Goal: Task Accomplishment & Management: Use online tool/utility

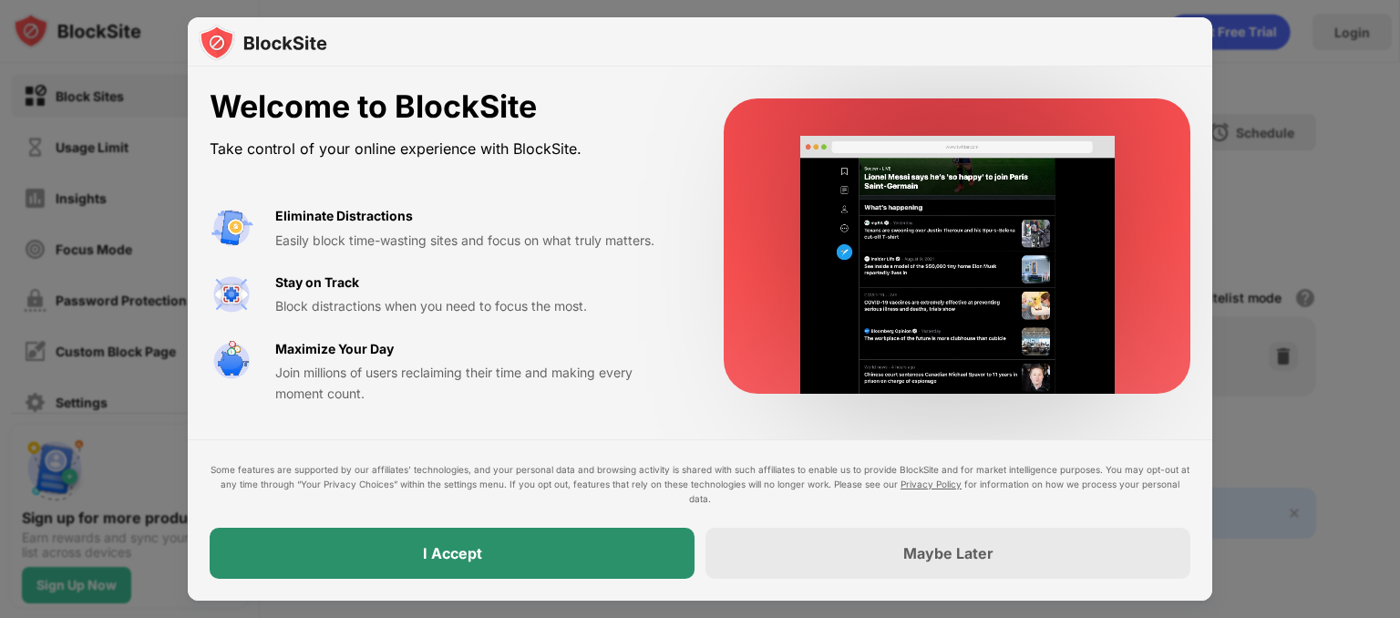
click at [627, 577] on div "I Accept" at bounding box center [452, 553] width 485 height 51
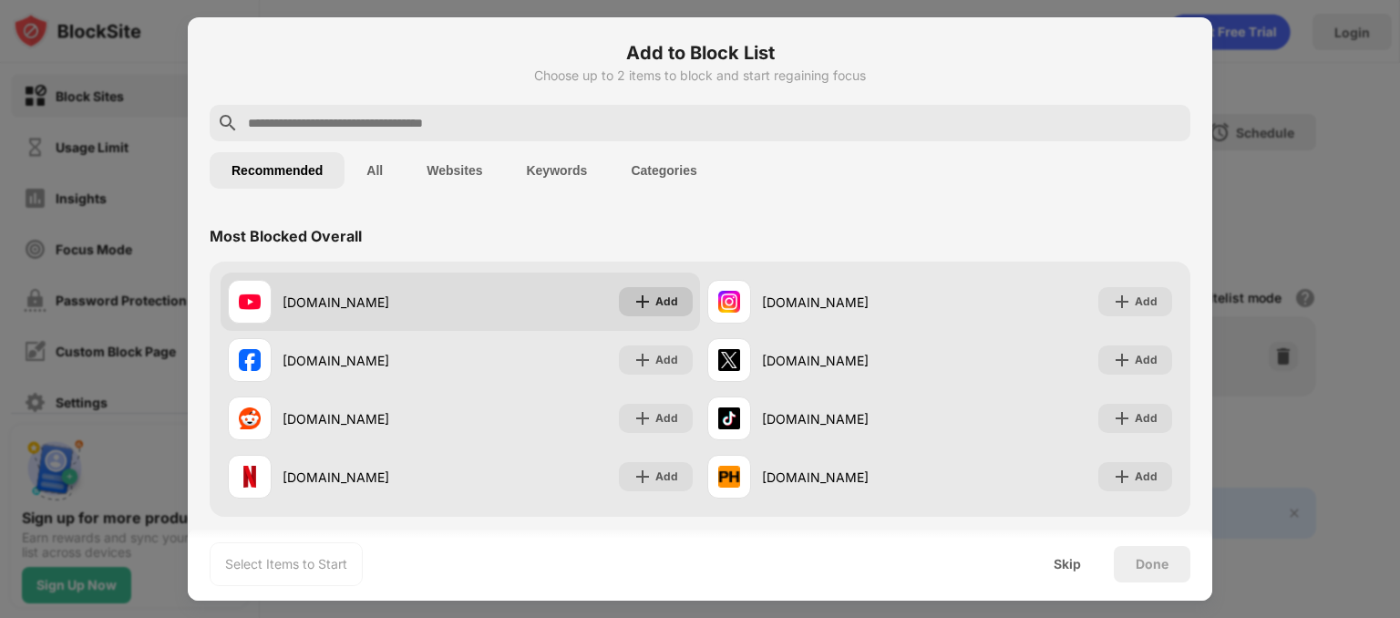
click at [655, 303] on div "Add" at bounding box center [666, 302] width 23 height 18
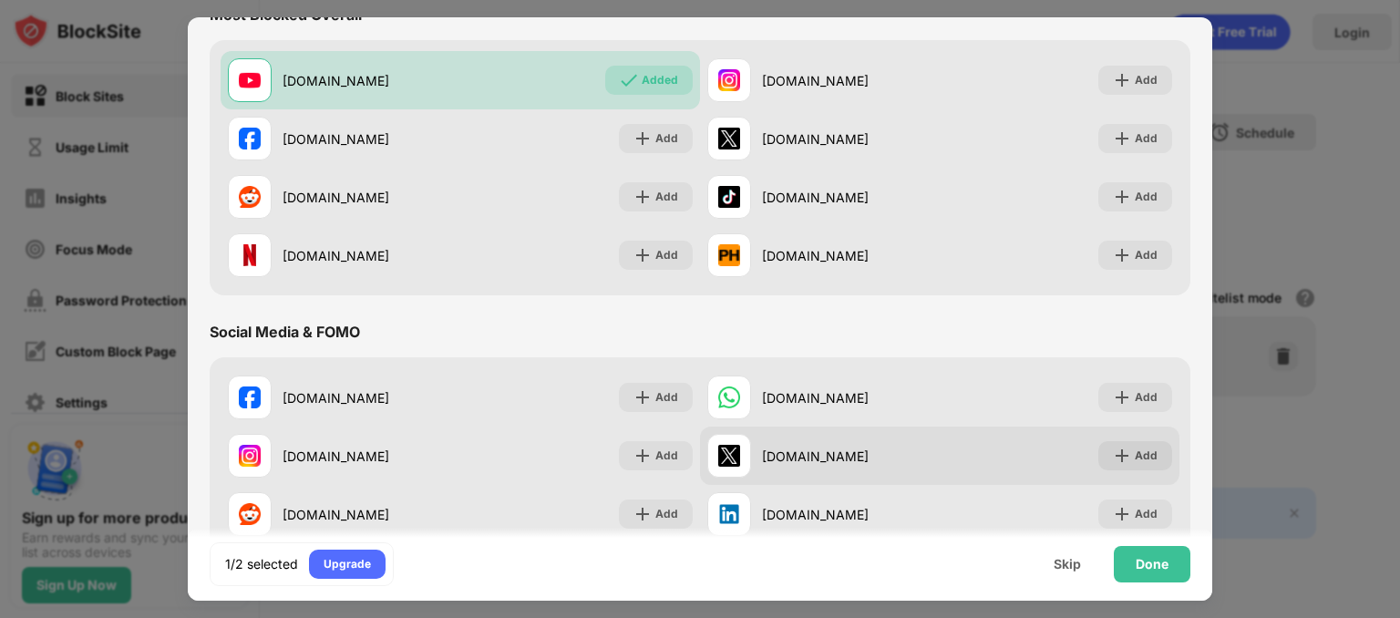
scroll to position [335, 0]
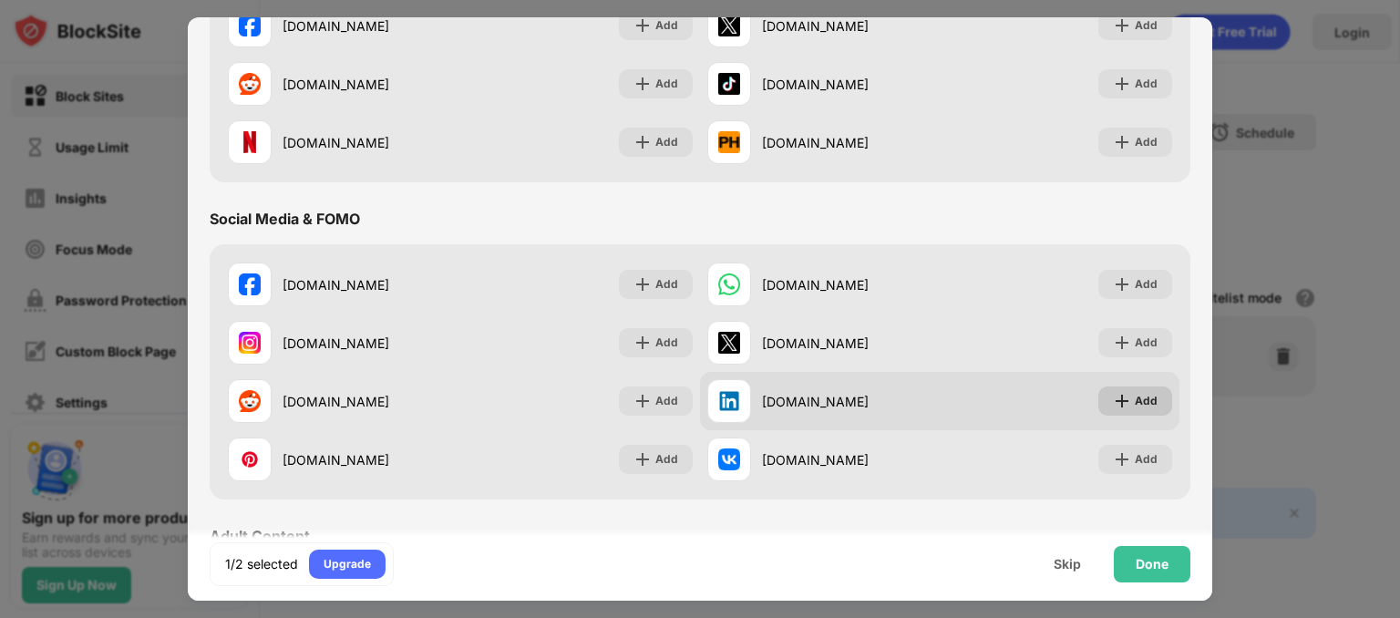
click at [1113, 392] on img at bounding box center [1122, 401] width 18 height 18
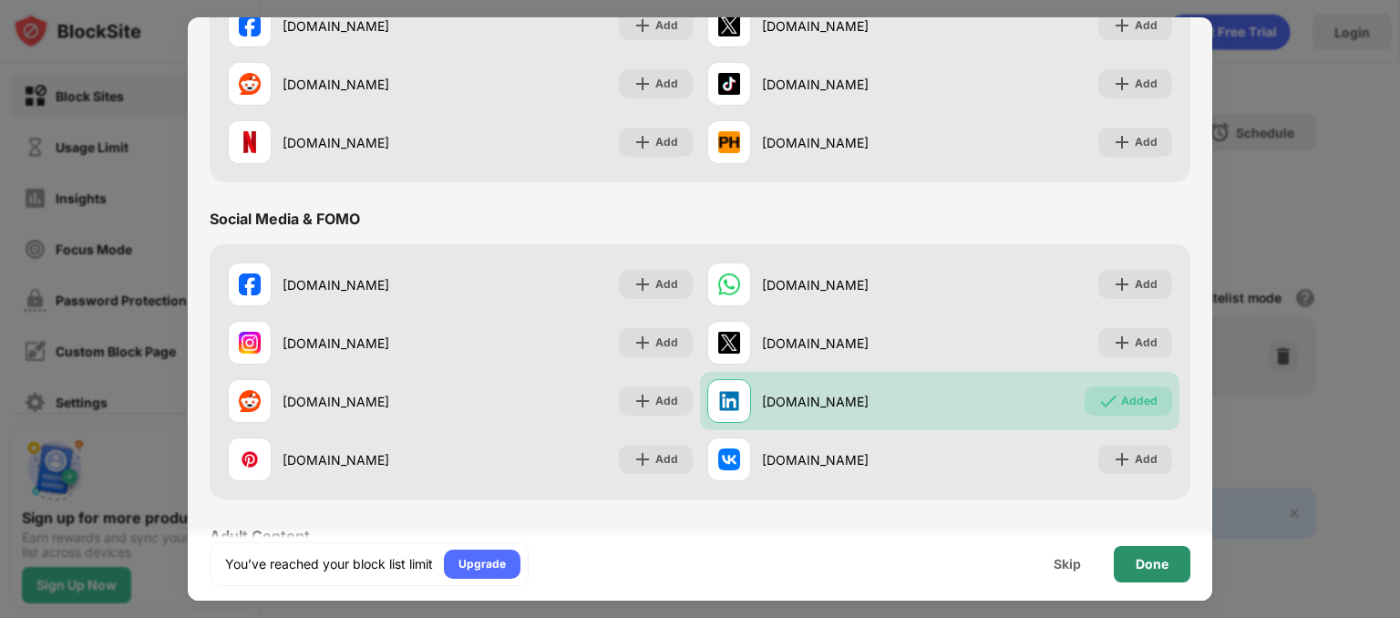
click at [1179, 573] on div "Done" at bounding box center [1152, 564] width 77 height 36
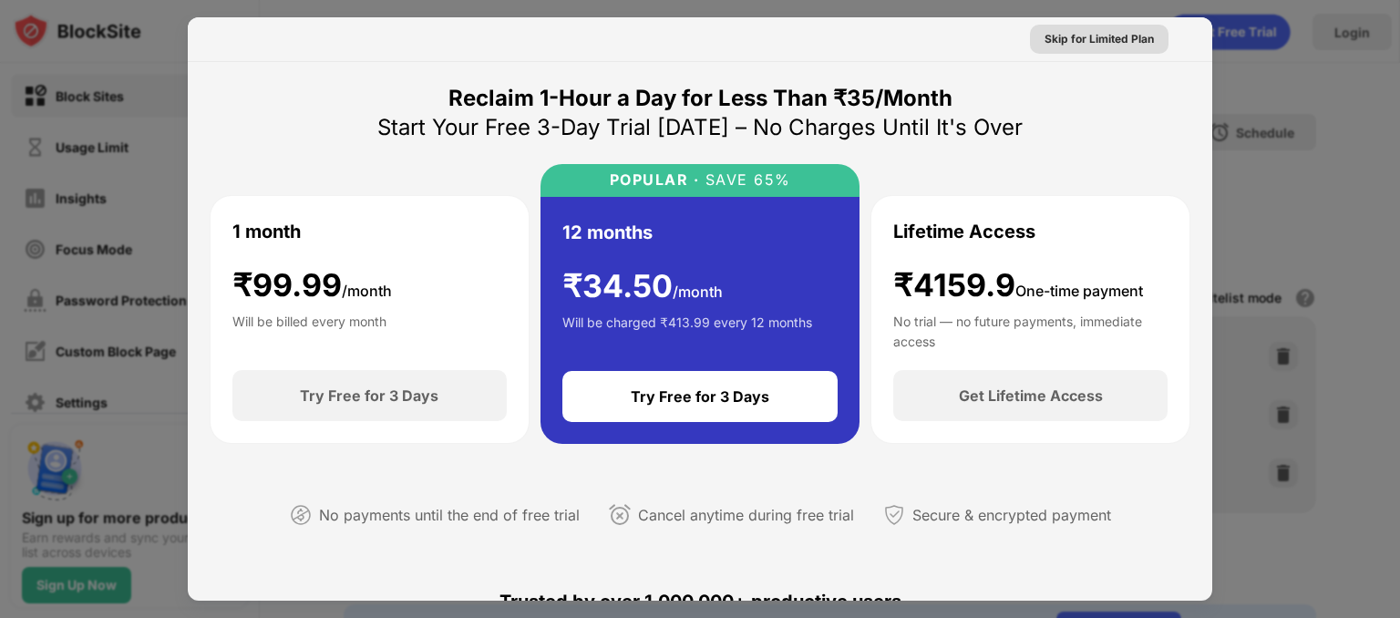
click at [1078, 48] on div "Skip for Limited Plan" at bounding box center [1099, 39] width 139 height 29
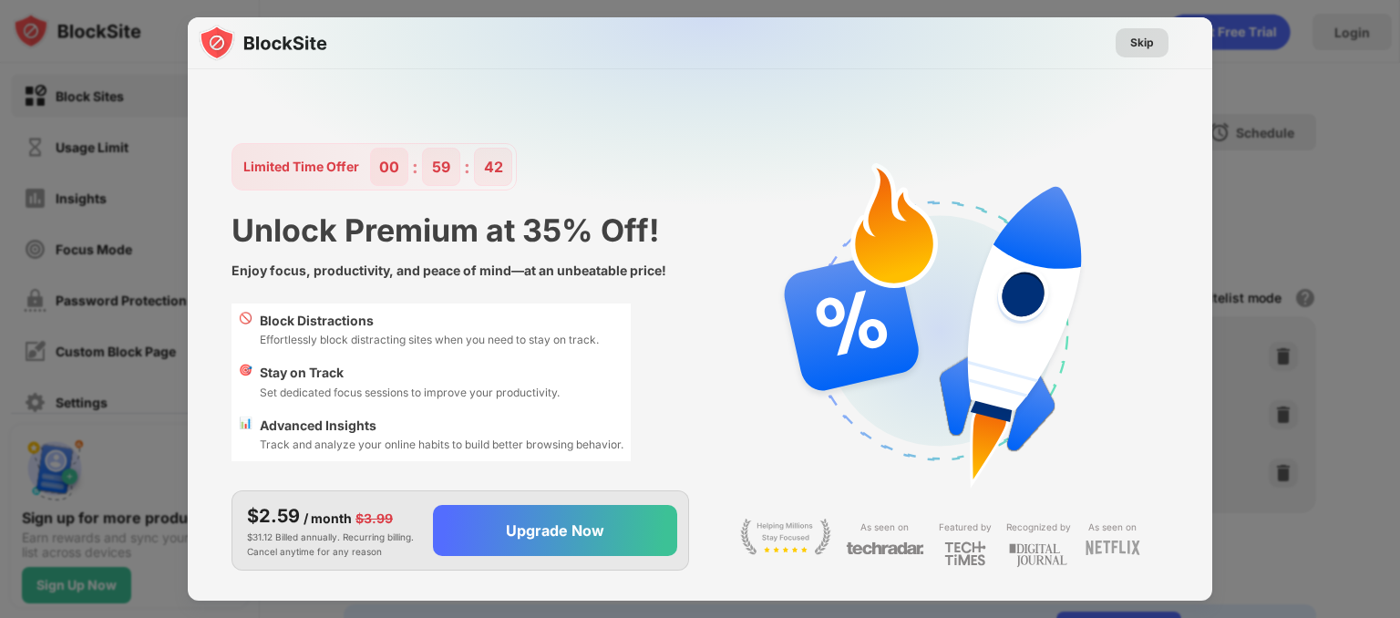
click at [1119, 43] on div "Skip" at bounding box center [1142, 42] width 53 height 29
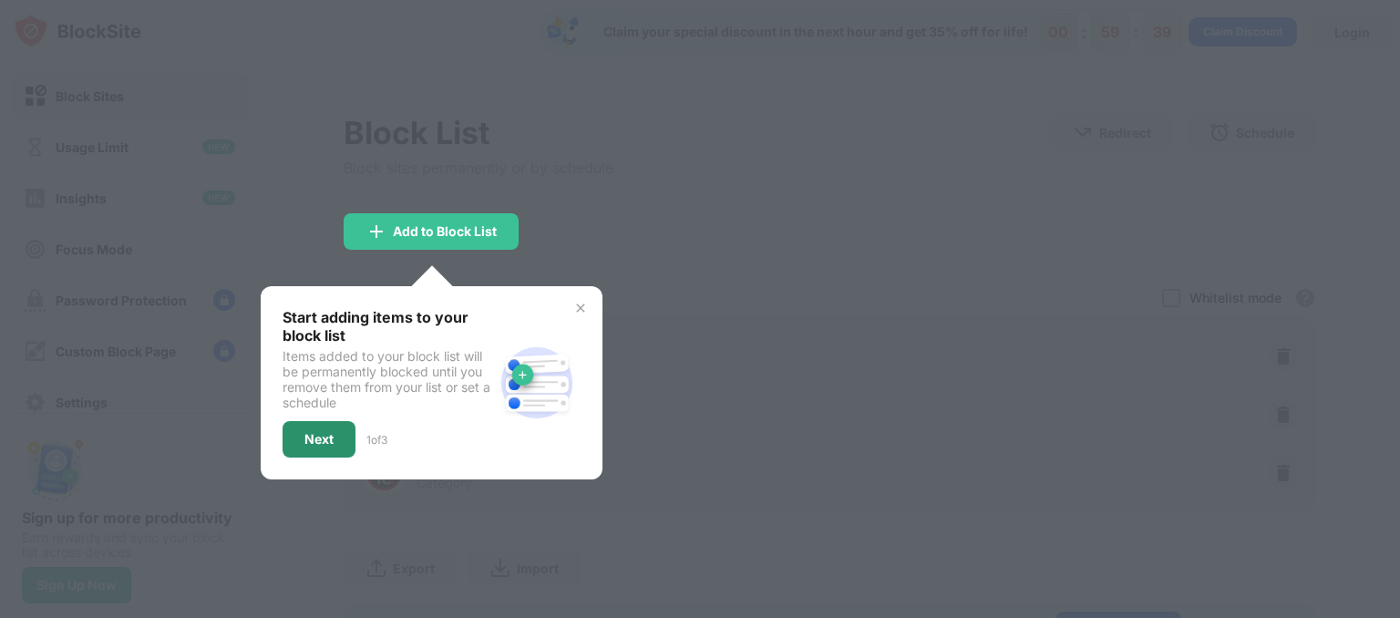
click at [306, 448] on div "Next" at bounding box center [319, 439] width 73 height 36
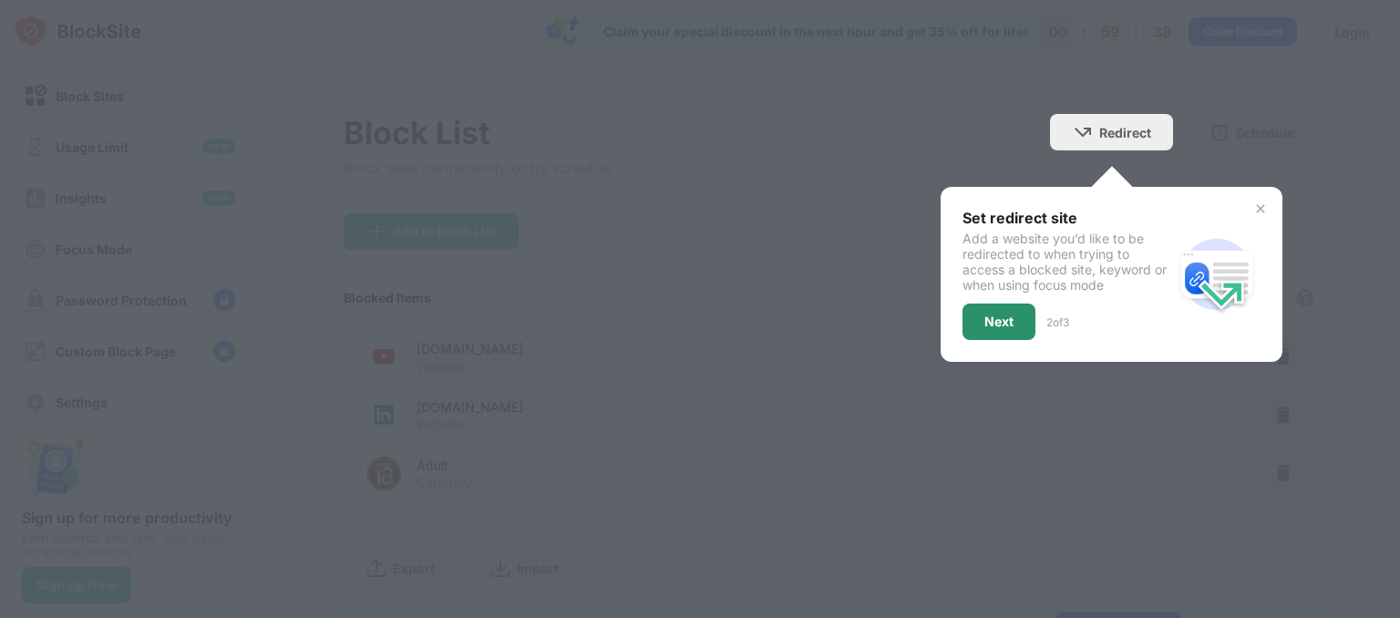
click at [992, 329] on div "Next" at bounding box center [999, 322] width 73 height 36
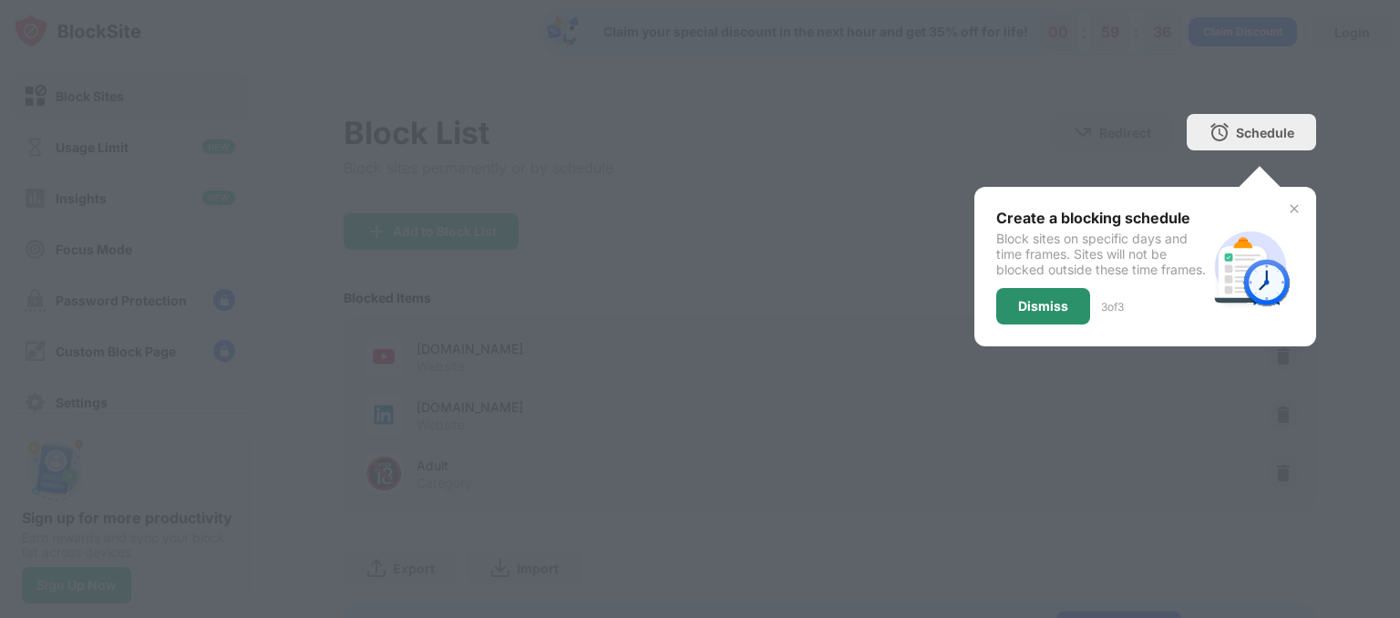
click at [1021, 311] on div "Dismiss" at bounding box center [1043, 306] width 94 height 36
